Goal: Use online tool/utility: Utilize a website feature to perform a specific function

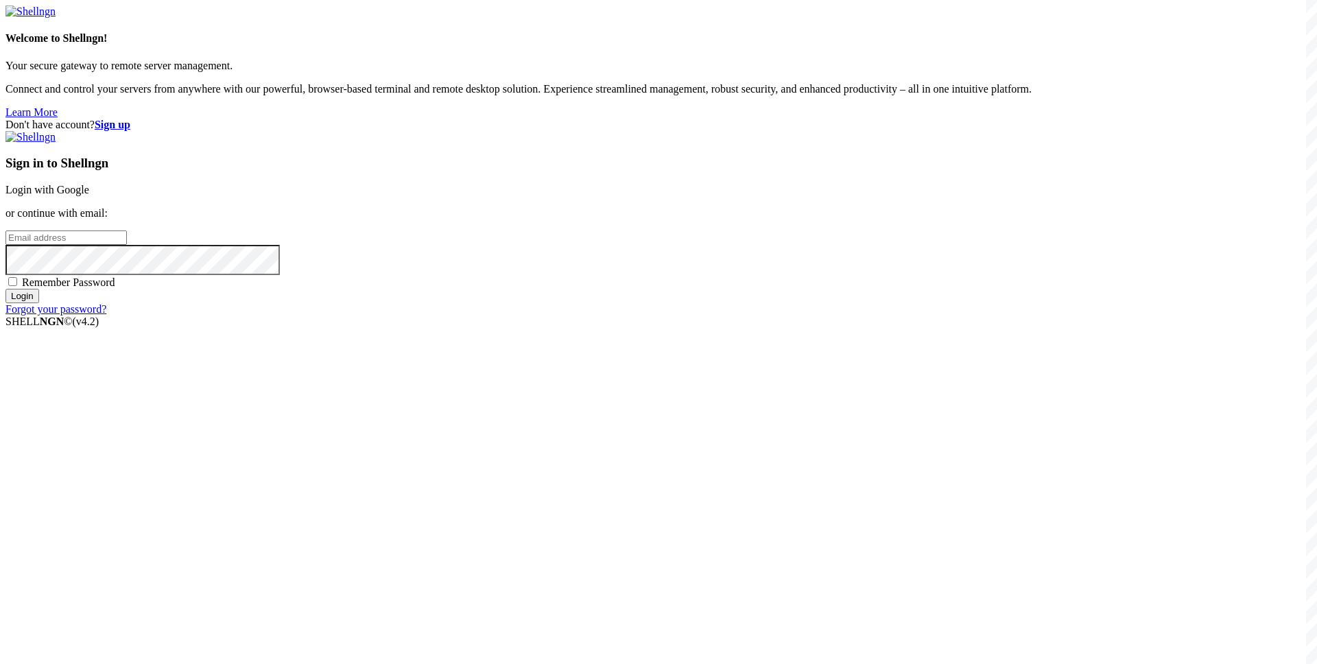
click at [127, 245] on input "email" at bounding box center [65, 237] width 121 height 14
paste input "[EMAIL_ADDRESS][DOMAIN_NAME]"
type input "[EMAIL_ADDRESS][DOMAIN_NAME]"
click at [115, 288] on span "Remember Password" at bounding box center [68, 282] width 93 height 12
click at [17, 286] on input "Remember Password" at bounding box center [12, 281] width 9 height 9
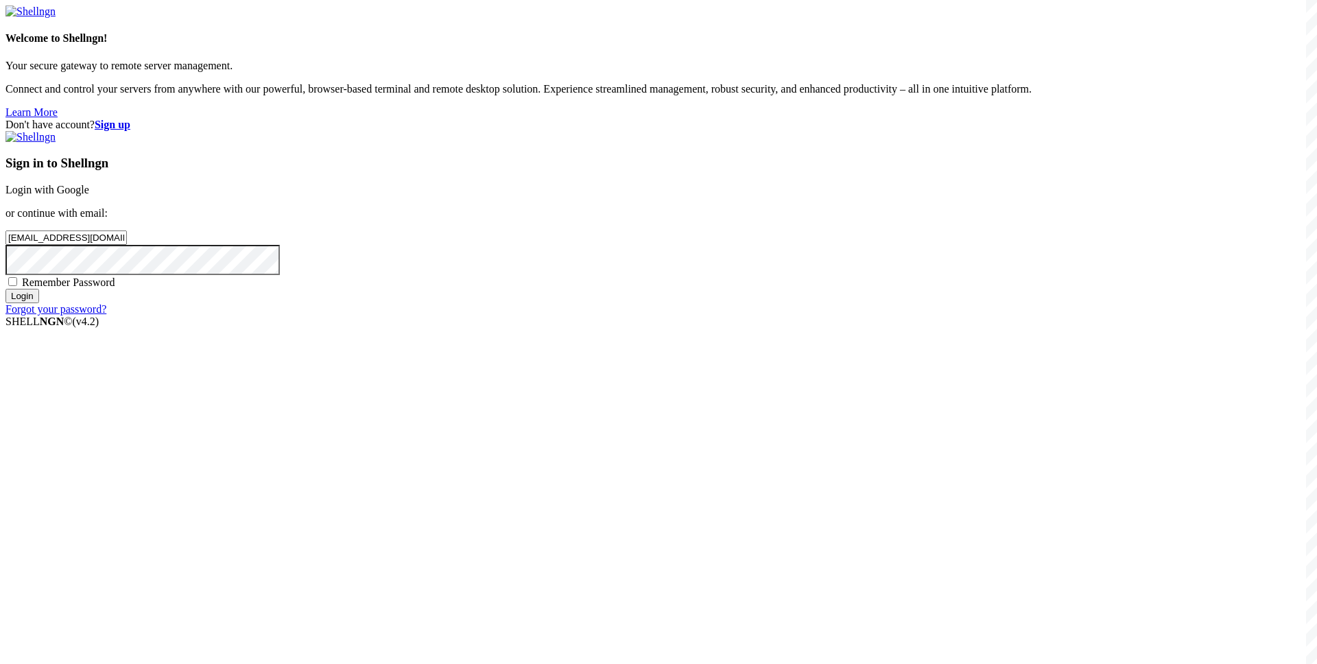
checkbox input "true"
click at [39, 303] on input "Login" at bounding box center [22, 296] width 34 height 14
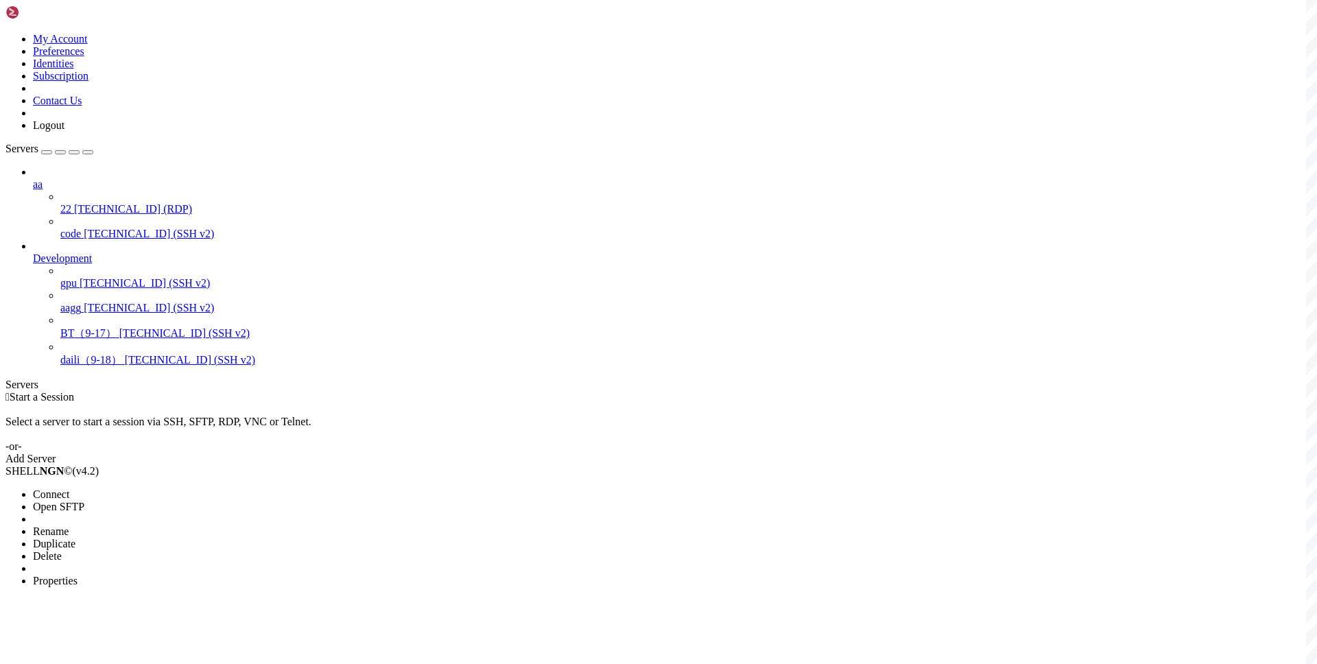
click at [69, 488] on span "Connect" at bounding box center [51, 494] width 36 height 12
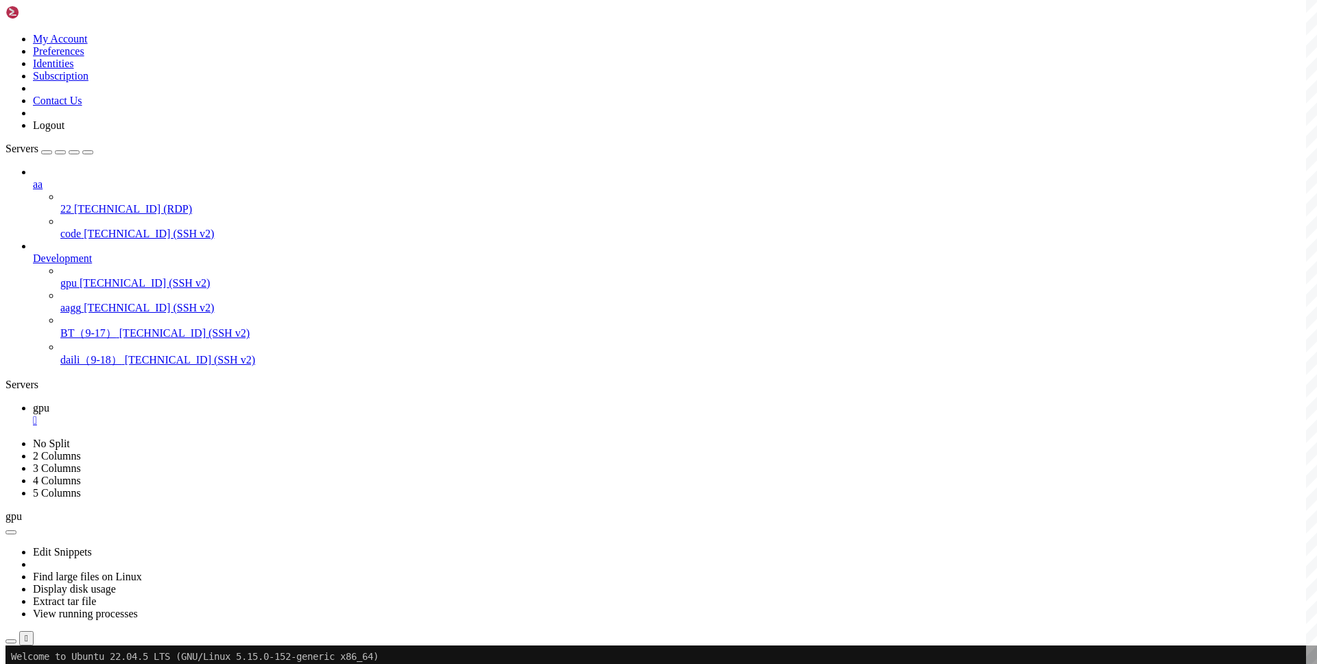
drag, startPoint x: 209, startPoint y: 1204, endPoint x: 254, endPoint y: 1200, distance: 45.5
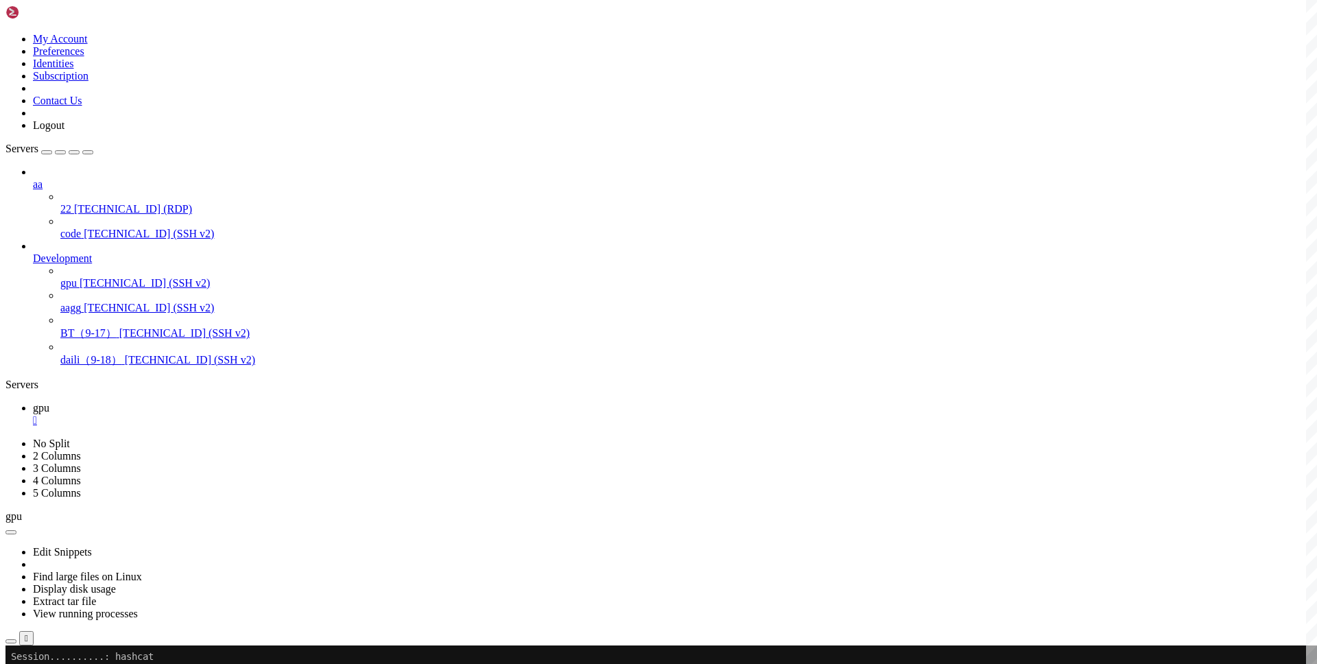
scroll to position [3536, 0]
